Goal: Find specific page/section: Find specific page/section

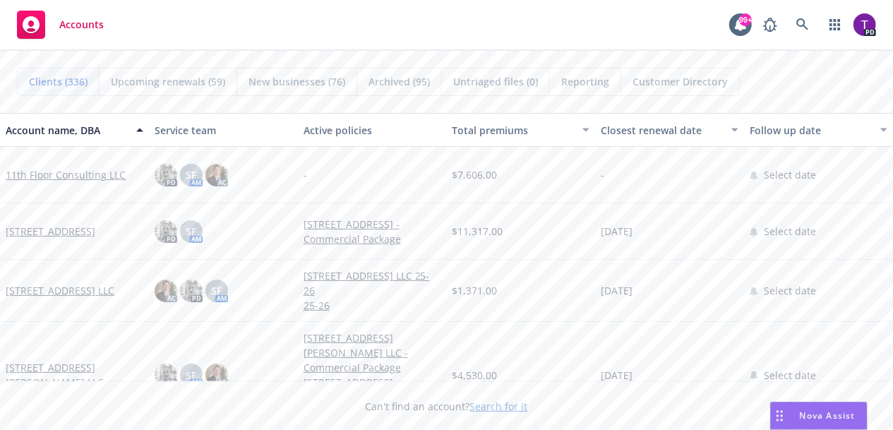
click at [488, 409] on link "Search for it" at bounding box center [499, 406] width 58 height 13
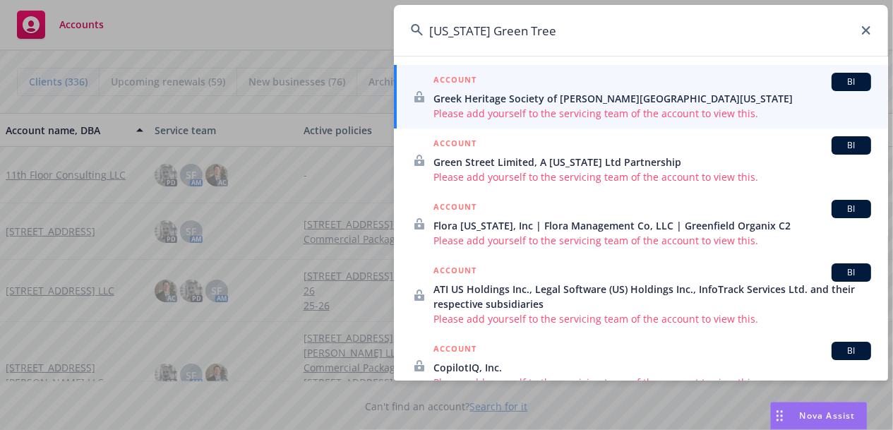
type input "[US_STATE] Green Tree"
click at [870, 30] on icon at bounding box center [866, 30] width 8 height 8
